Goal: Browse casually

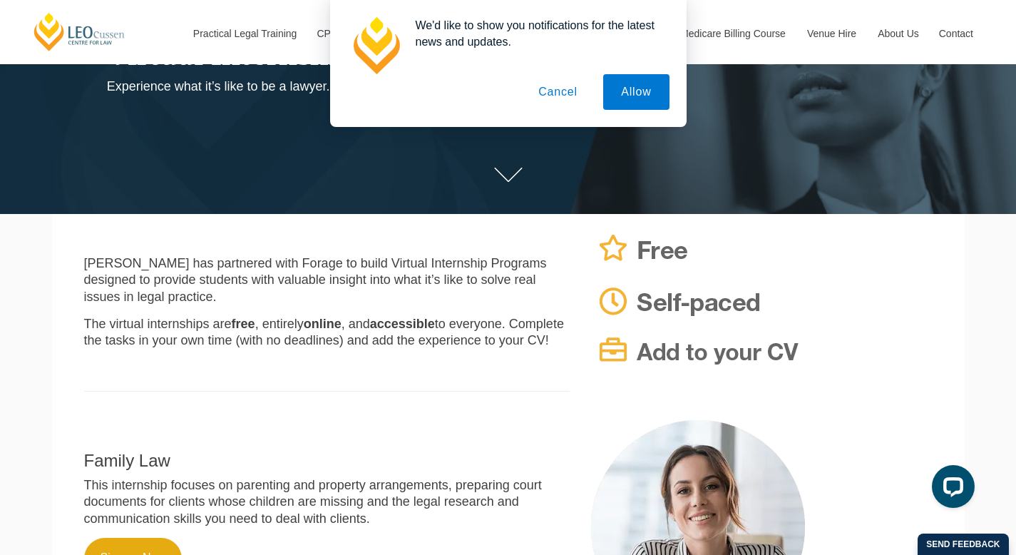
click at [550, 95] on button "Cancel" at bounding box center [558, 92] width 75 height 36
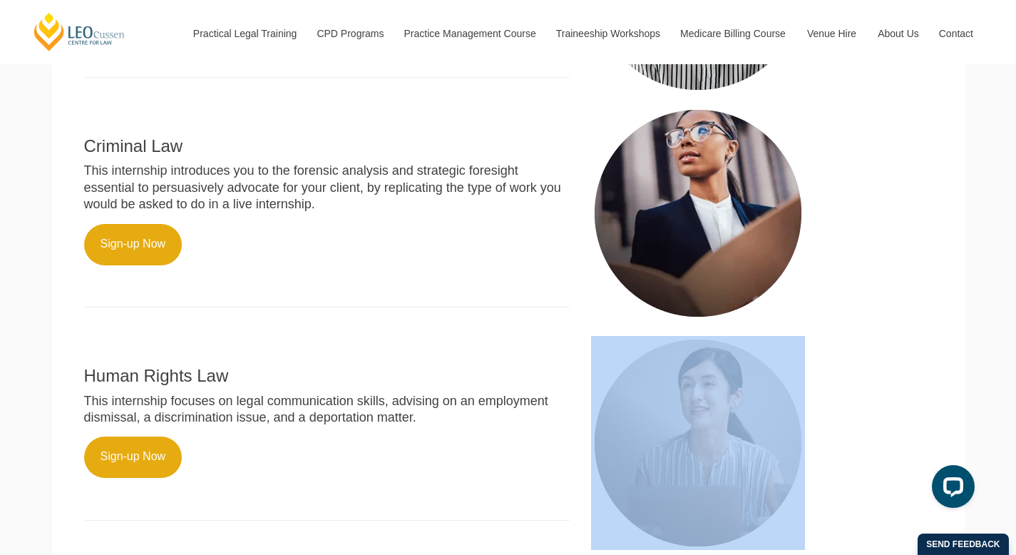
scroll to position [1034, 0]
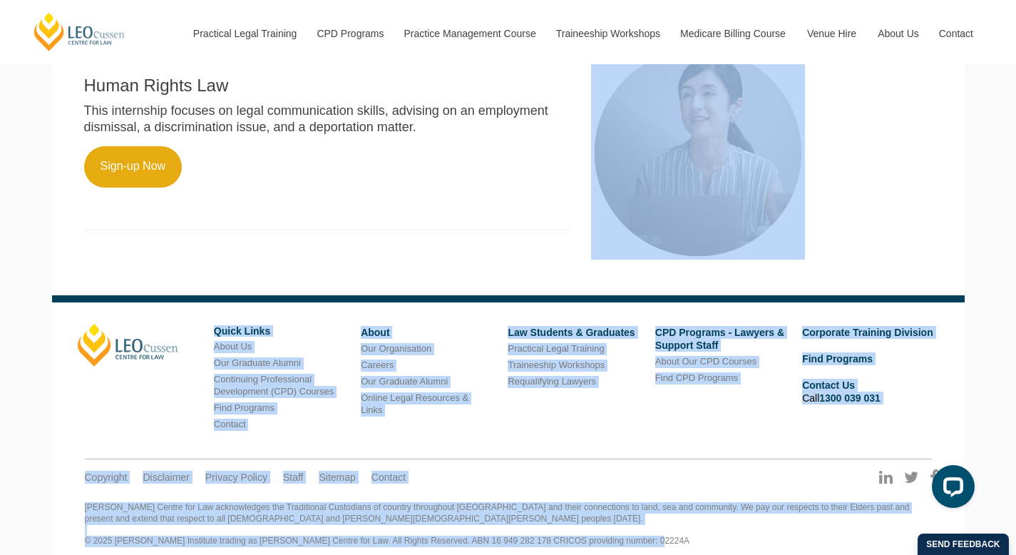
drag, startPoint x: 1026, startPoint y: 153, endPoint x: 1026, endPoint y: 528, distance: 375.1
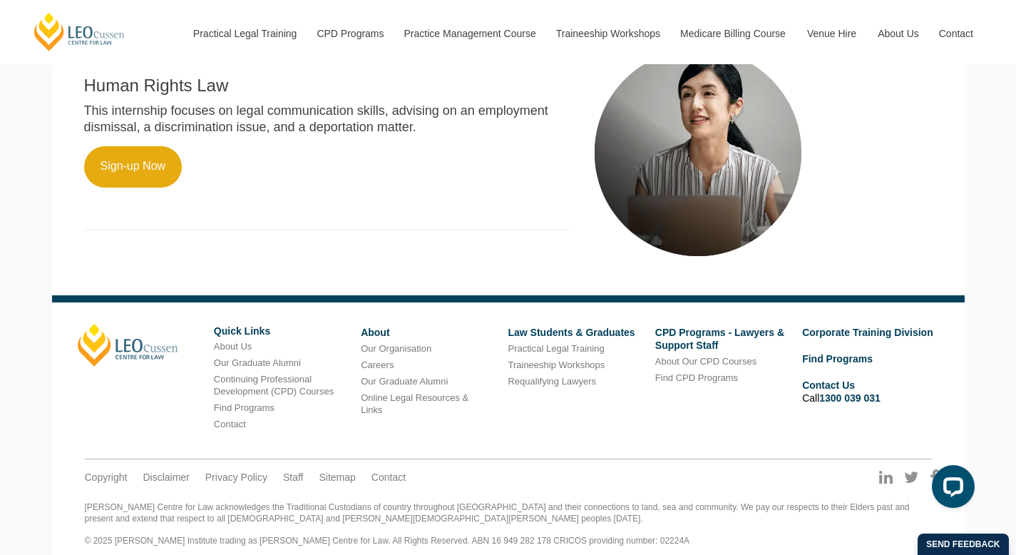
click at [75, 394] on div "Leo Cussen Quick Links About Us Our Graduate Alumni Continuing Professional Dev…" at bounding box center [508, 384] width 883 height 121
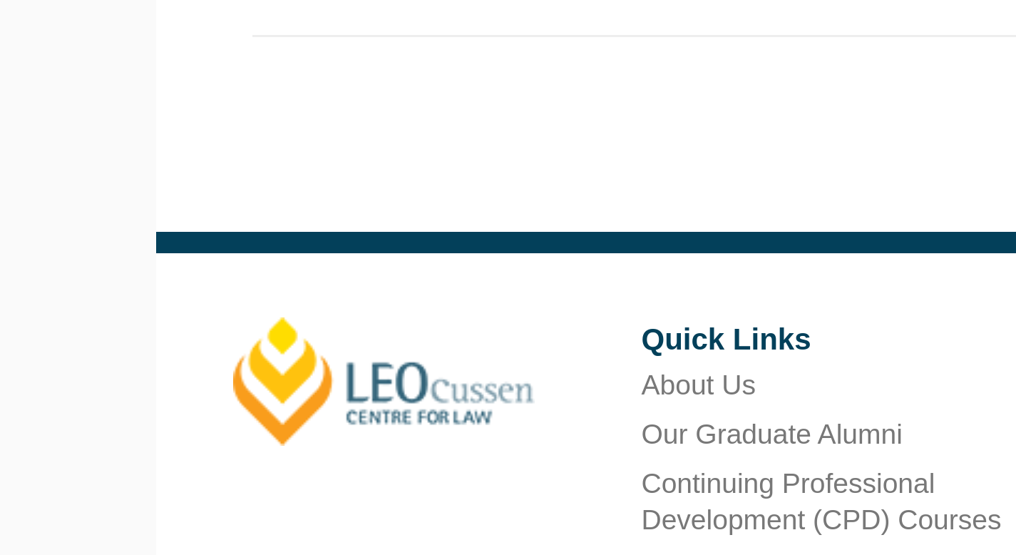
drag, startPoint x: 61, startPoint y: 304, endPoint x: 137, endPoint y: 358, distance: 93.6
click at [137, 358] on footer "Leo Cussen Quick Links About Us Our Graduate Alumni Continuing Professional Dev…" at bounding box center [508, 431] width 913 height 273
